Goal: Task Accomplishment & Management: Use online tool/utility

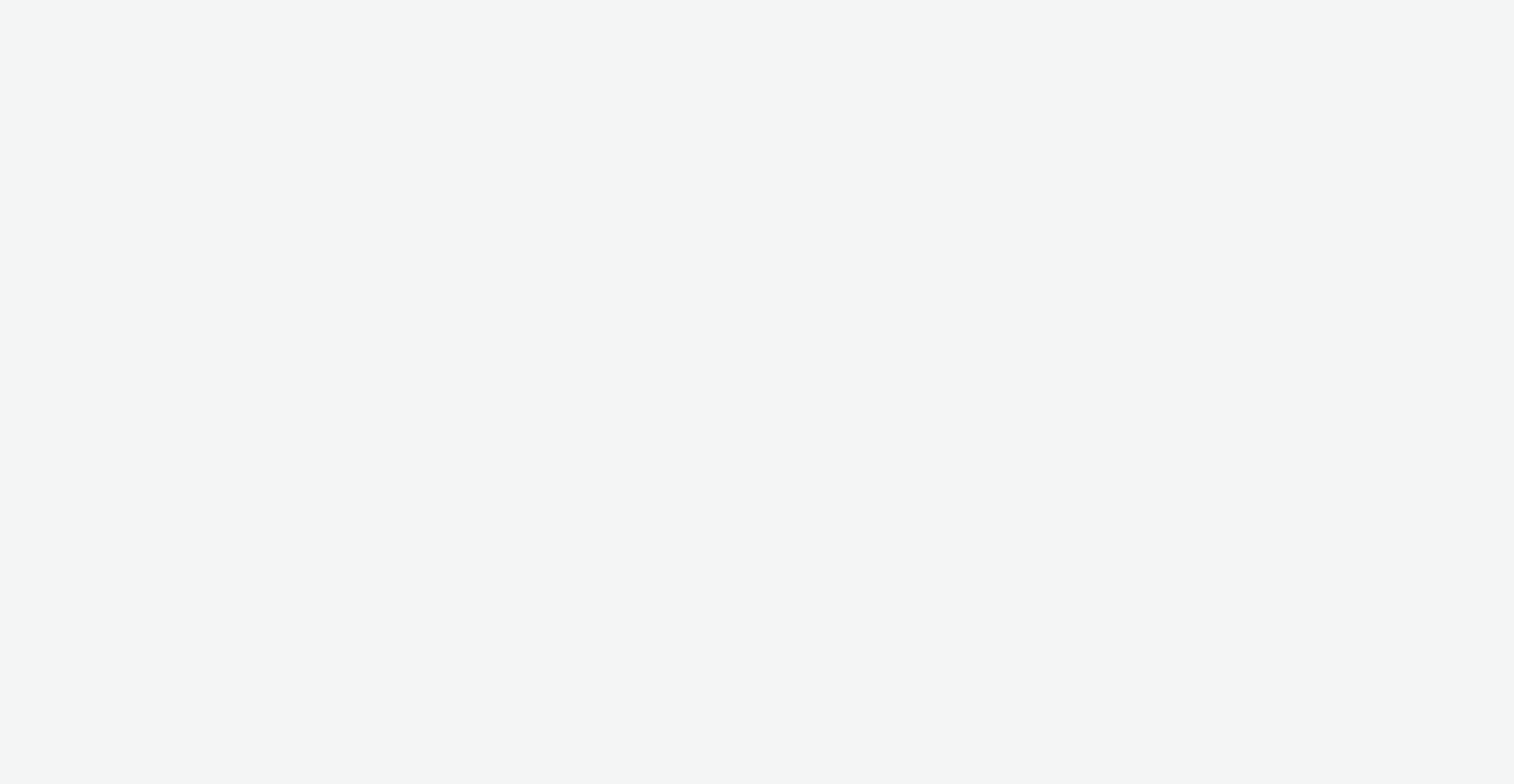
select select "2c2adb54-625a-45e4-8d54-55ad645251ae"
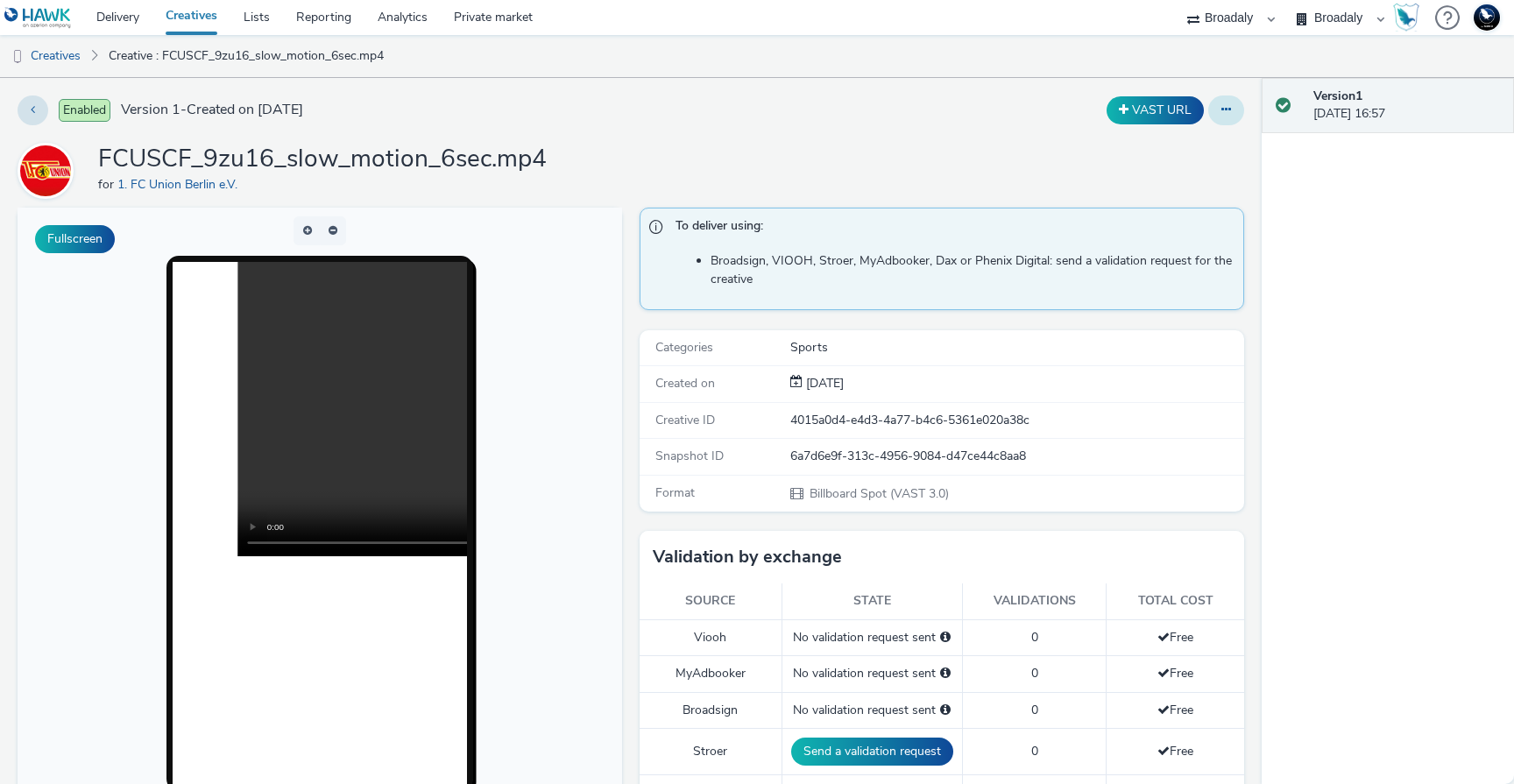
click at [1221, 111] on icon at bounding box center [1226, 109] width 9 height 12
click at [1190, 151] on link "Edit" at bounding box center [1178, 146] width 131 height 35
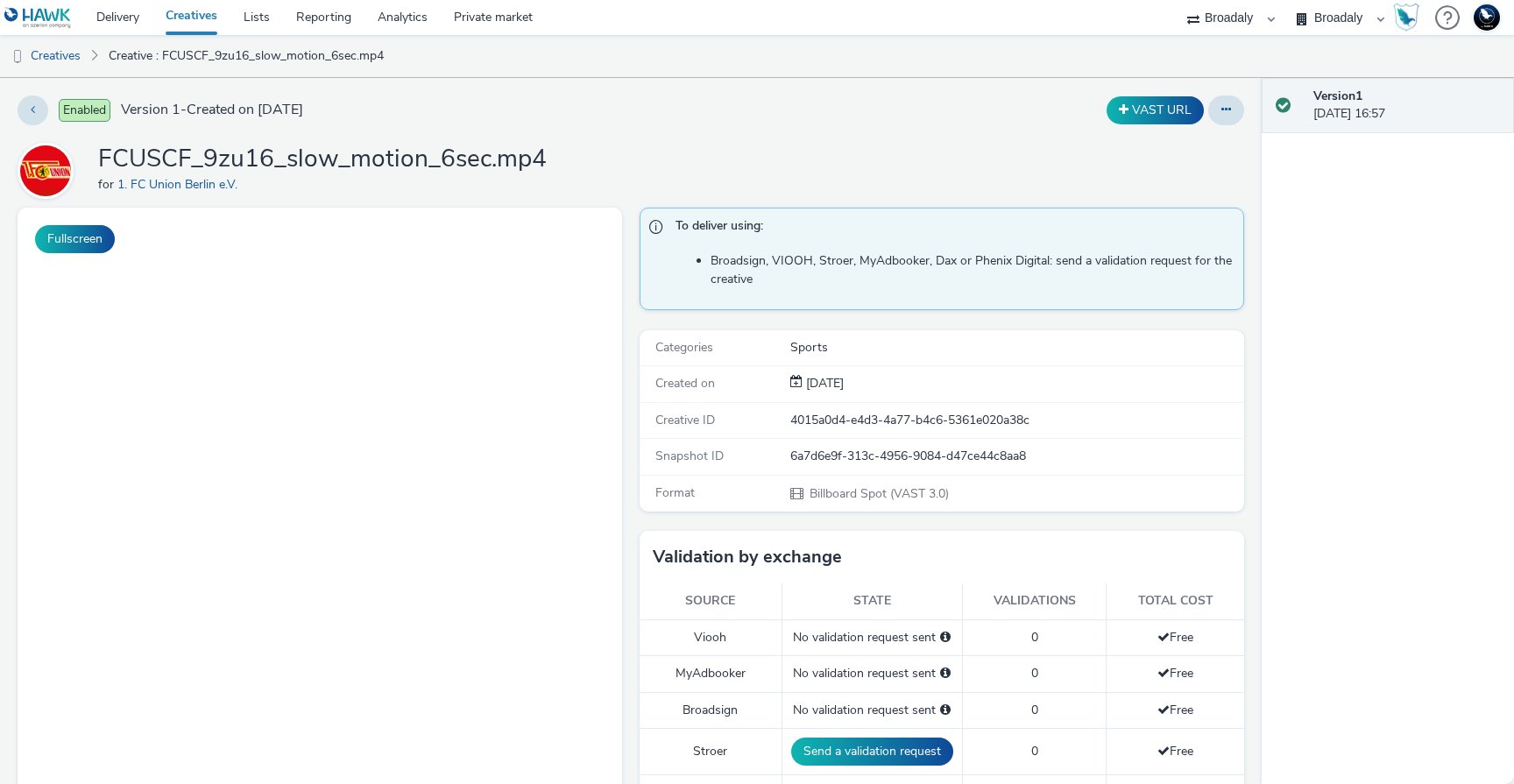
select select "2c2adb54-625a-45e4-8d54-55ad645251ae"
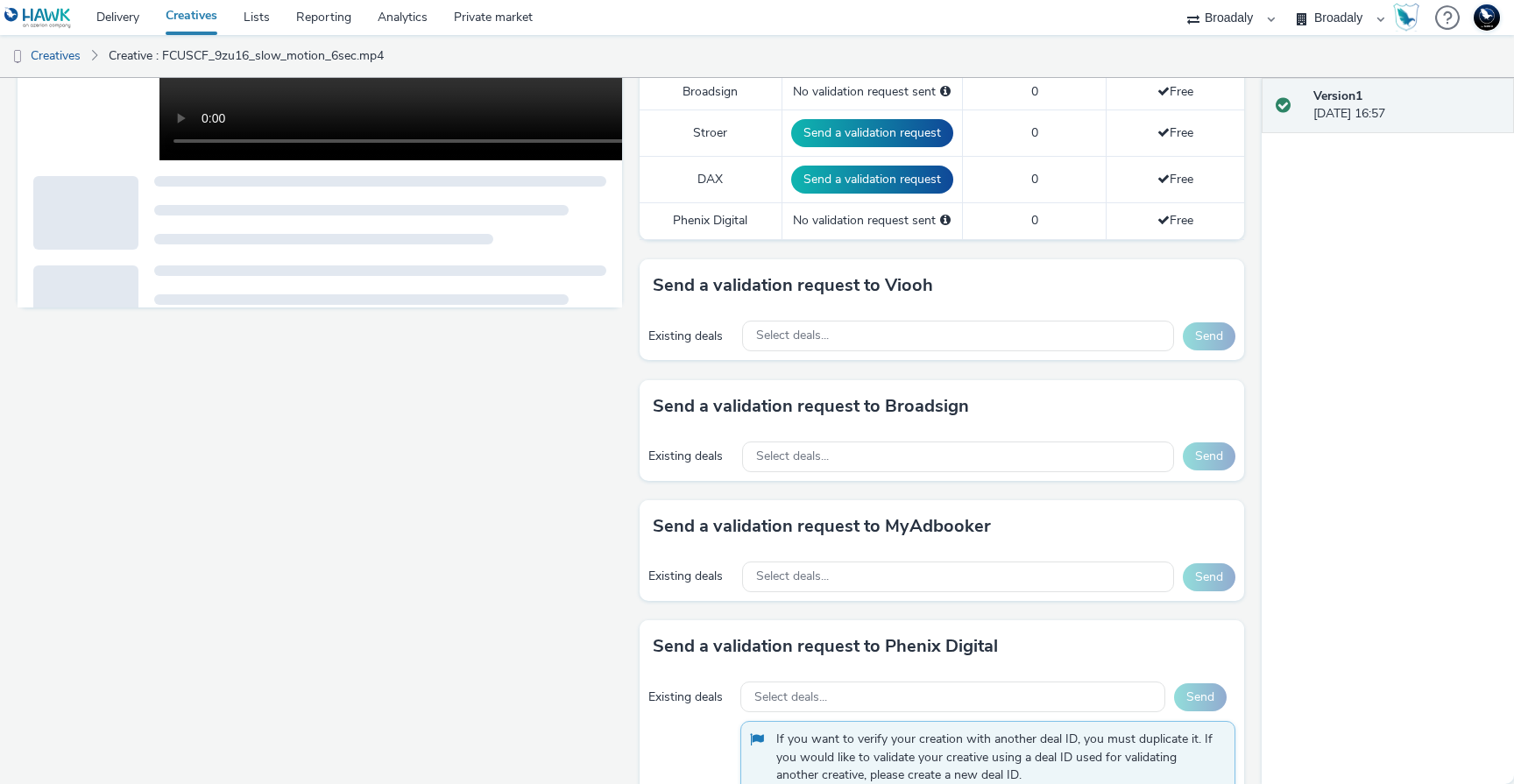
scroll to position [937, 0]
